Goal: Navigation & Orientation: Find specific page/section

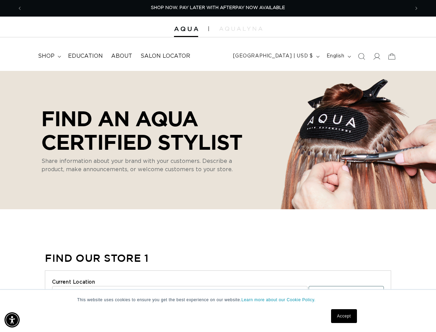
scroll to position [0, 774]
click at [218, 166] on p "Share information about your brand with your customers. Describe a product, mak…" at bounding box center [141, 165] width 200 height 17
click at [12, 320] on img "Accessibility Menu" at bounding box center [11, 319] width 15 height 15
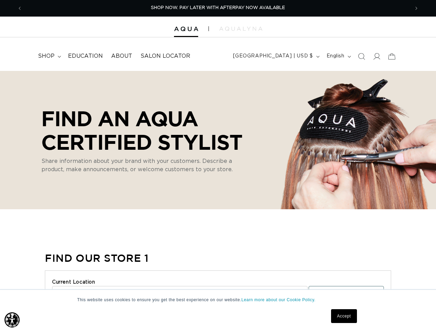
scroll to position [0, 774]
